Goal: Subscribe to service/newsletter

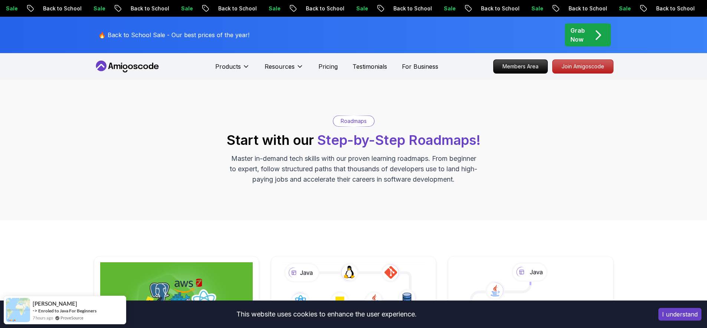
click at [149, 66] on icon at bounding box center [151, 66] width 4 height 6
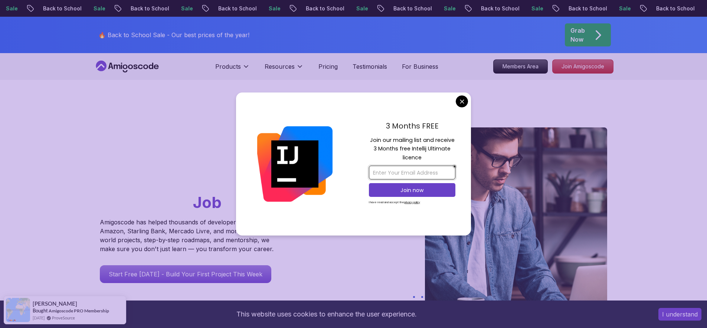
click at [447, 171] on input "email" at bounding box center [412, 173] width 87 height 14
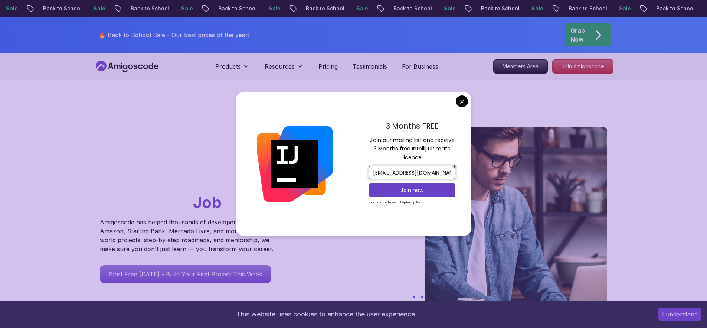
type input "[EMAIL_ADDRESS][DOMAIN_NAME]"
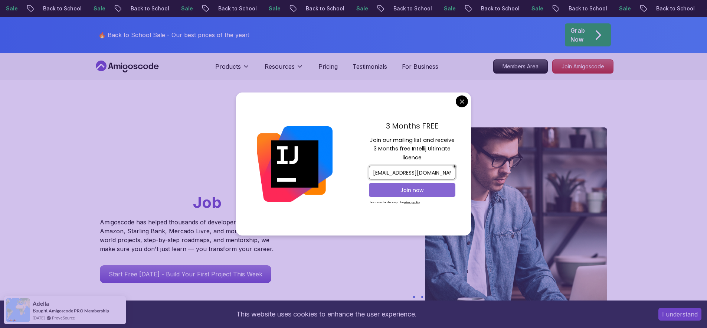
click at [405, 187] on p "Join now" at bounding box center [412, 189] width 70 height 7
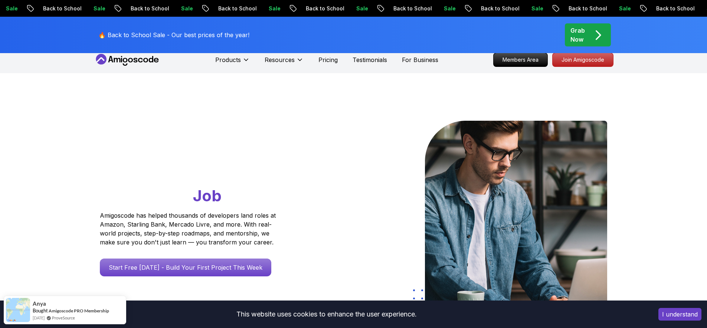
scroll to position [5, 0]
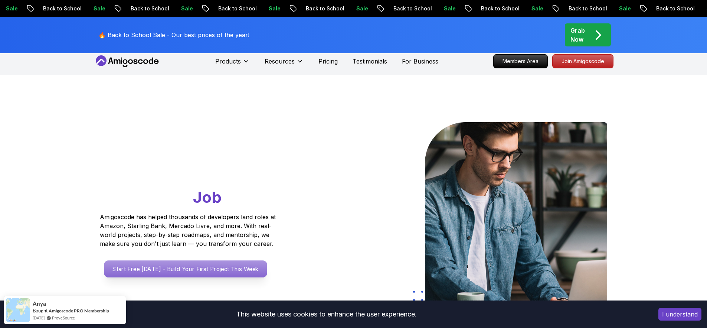
click at [178, 274] on p "Start Free [DATE] - Build Your First Project This Week" at bounding box center [185, 268] width 163 height 17
